Goal: Check status: Check status

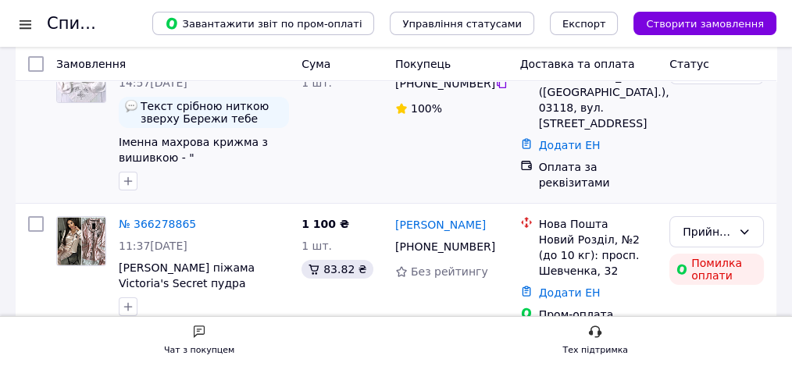
scroll to position [104, 0]
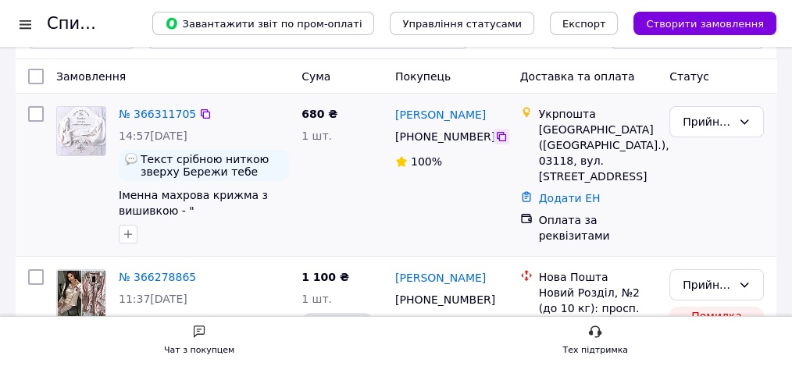
click at [495, 134] on icon at bounding box center [501, 136] width 12 height 12
click at [201, 109] on icon at bounding box center [205, 113] width 9 height 9
click at [145, 112] on link "№ 366311705" at bounding box center [157, 114] width 77 height 12
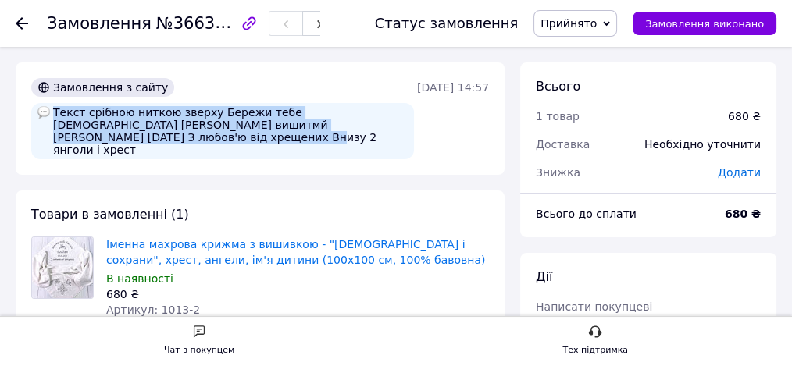
drag, startPoint x: 125, startPoint y: 137, endPoint x: 54, endPoint y: 110, distance: 75.9
click at [54, 110] on div "Текст срібною ниткою зверху Бережи тебе [DEMOGRAPHIC_DATA] [PERSON_NAME] вишитм…" at bounding box center [222, 131] width 383 height 56
copy div "Текст срібною ниткою зверху Бережи тебе [DEMOGRAPHIC_DATA] [PERSON_NAME] вишитм…"
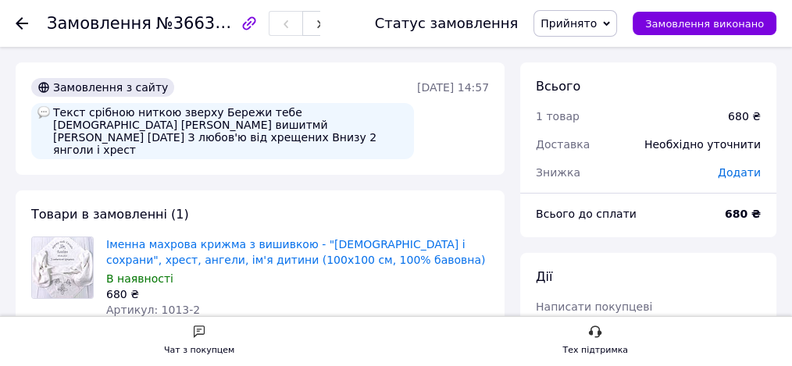
click at [17, 25] on icon at bounding box center [22, 23] width 12 height 12
